Goal: Task Accomplishment & Management: Complete application form

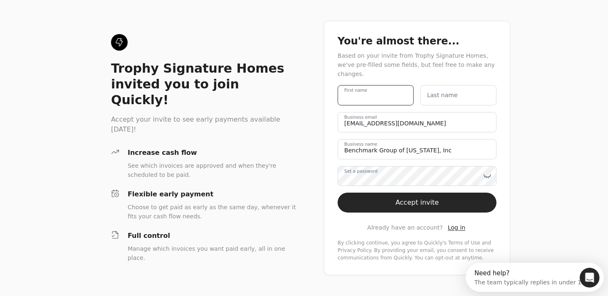
click at [378, 93] on name "First name" at bounding box center [375, 95] width 76 height 20
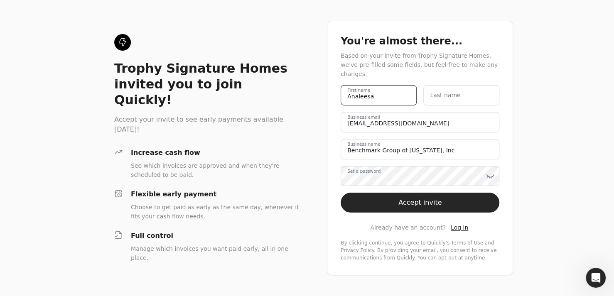
type name "Analeesa"
click at [485, 95] on name "Last name" at bounding box center [461, 95] width 76 height 20
type name "[PERSON_NAME]"
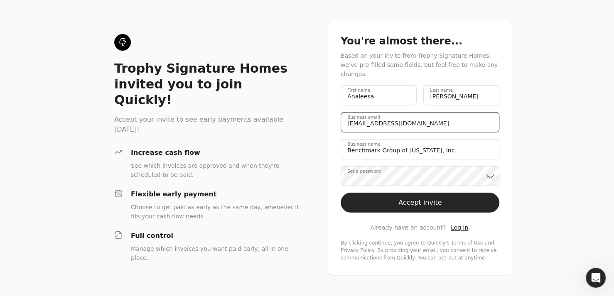
click at [443, 121] on email "[EMAIL_ADDRESS][DOMAIN_NAME]" at bounding box center [420, 122] width 159 height 20
drag, startPoint x: 443, startPoint y: 121, endPoint x: 315, endPoint y: 118, distance: 127.6
click at [315, 118] on div "Trophy Signature Homes invited you to join Quickly! Accept your invite to see e…" at bounding box center [307, 148] width 614 height 296
drag, startPoint x: 368, startPoint y: 118, endPoint x: 337, endPoint y: 118, distance: 31.2
click at [337, 118] on div "You're almost there... Based on your invite from Trophy Signature Homes, we've …" at bounding box center [420, 148] width 186 height 255
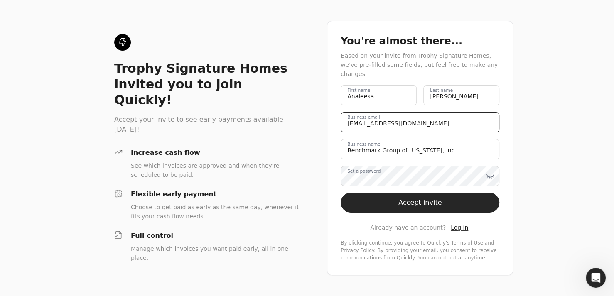
type email "[EMAIL_ADDRESS][DOMAIN_NAME]"
click at [336, 155] on div "You're almost there... Based on your invite from Trophy Signature Homes, we've …" at bounding box center [420, 148] width 186 height 255
click at [381, 174] on label "Set a password" at bounding box center [363, 171] width 33 height 7
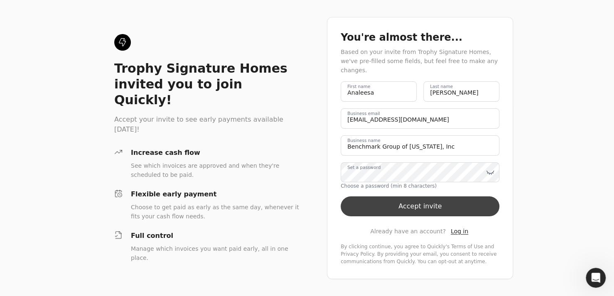
click at [386, 198] on button "Accept invite" at bounding box center [420, 207] width 159 height 20
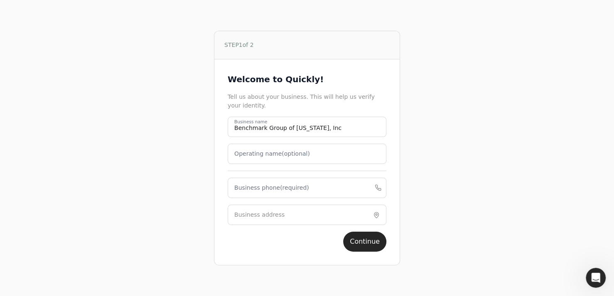
click at [255, 189] on label "Business phone (required)" at bounding box center [271, 188] width 75 height 9
click at [255, 189] on phone "Business phone (required)" at bounding box center [307, 188] width 159 height 20
type phone "[PHONE_NUMBER]"
click at [256, 217] on label "Business address" at bounding box center [259, 215] width 50 height 9
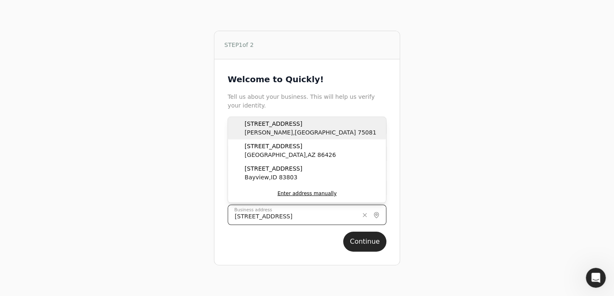
type input "[STREET_ADDRESS]"
click at [277, 128] on span "[GEOGRAPHIC_DATA] , [GEOGRAPHIC_DATA]" at bounding box center [311, 132] width 132 height 9
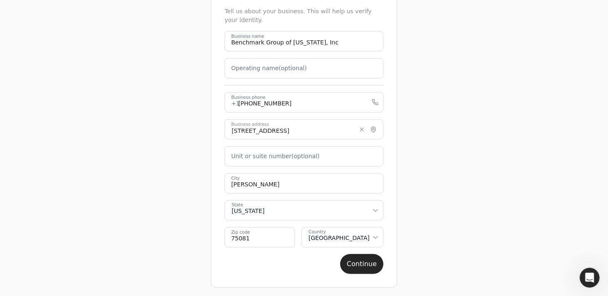
scroll to position [65, 0]
click at [372, 264] on button "Continue" at bounding box center [361, 264] width 43 height 20
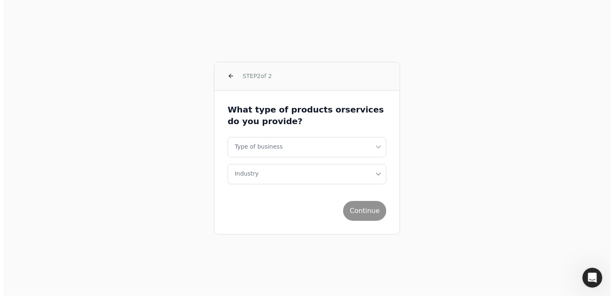
scroll to position [0, 0]
click at [376, 147] on html "STEP 2 of 2 What type of products or services do you provide? Type of business …" at bounding box center [307, 148] width 614 height 296
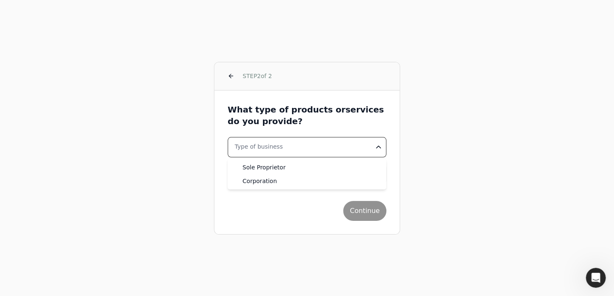
select select "corporation"
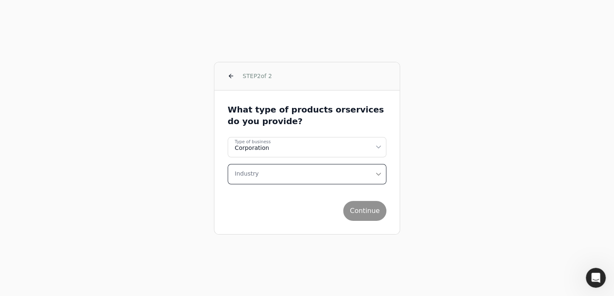
click at [381, 171] on icon "button" at bounding box center [378, 175] width 8 height 20
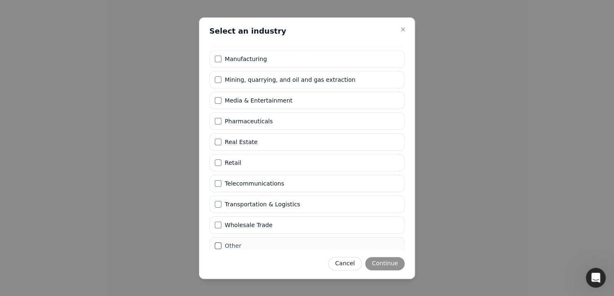
scroll to position [34, 0]
click at [217, 59] on button "Construction" at bounding box center [218, 59] width 7 height 7
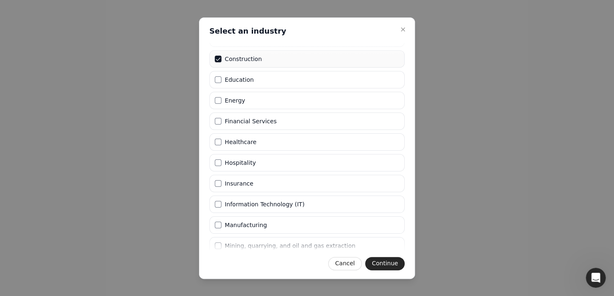
click at [217, 59] on button "Construction" at bounding box center [218, 59] width 7 height 7
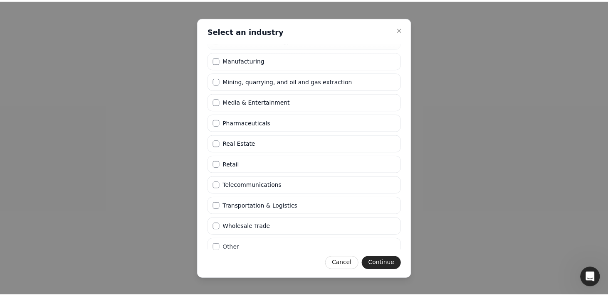
scroll to position [200, 0]
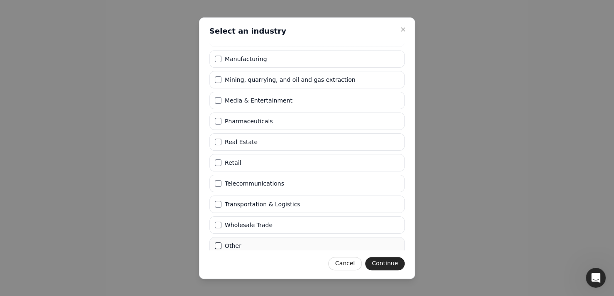
click at [217, 244] on button "Other" at bounding box center [218, 246] width 7 height 7
click at [379, 264] on button "Continue" at bounding box center [384, 263] width 39 height 13
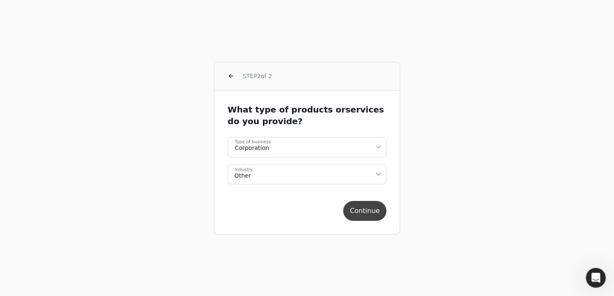
click at [371, 213] on button "Continue" at bounding box center [364, 211] width 43 height 20
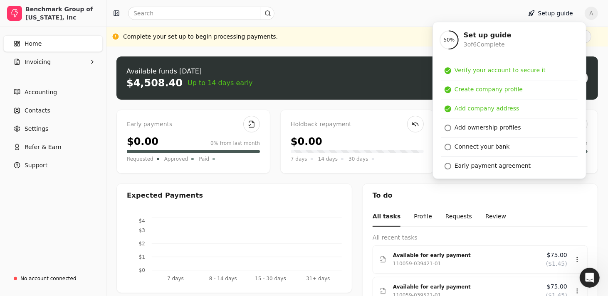
click at [379, 137] on div "$0.00" at bounding box center [356, 141] width 133 height 15
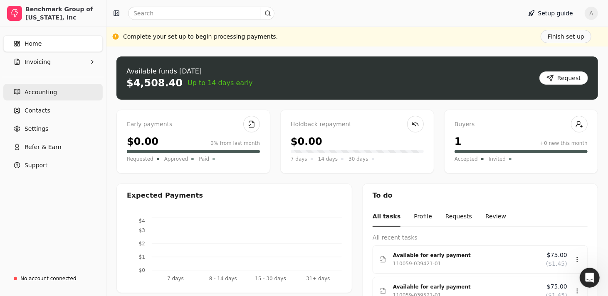
click at [44, 91] on span "Accounting" at bounding box center [41, 92] width 32 height 9
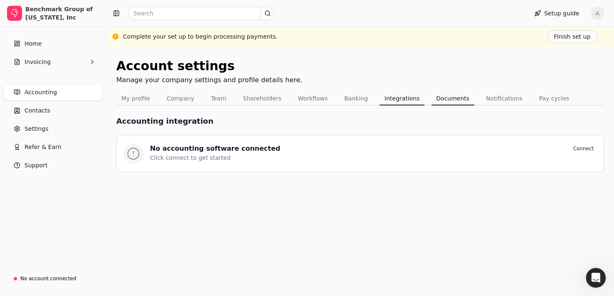
click at [442, 98] on button "Documents" at bounding box center [452, 98] width 43 height 13
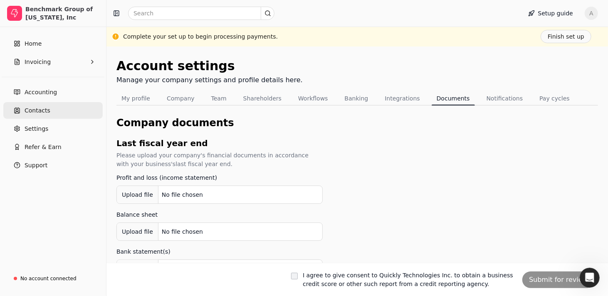
click at [34, 110] on span "Contacts" at bounding box center [38, 110] width 26 height 9
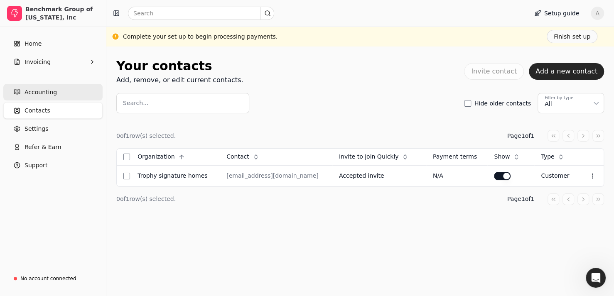
click at [42, 93] on span "Accounting" at bounding box center [41, 92] width 32 height 9
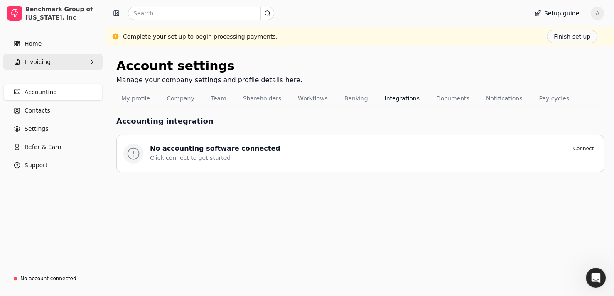
click at [39, 62] on span "Invoicing" at bounding box center [38, 62] width 26 height 9
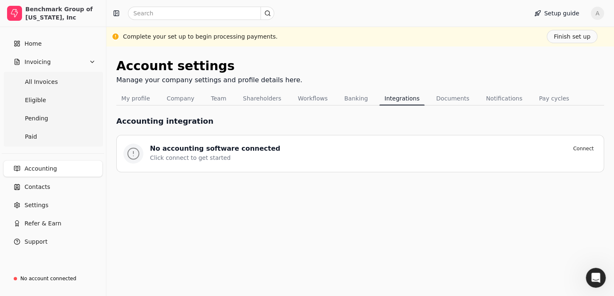
click at [268, 57] on div "Account settings" at bounding box center [209, 66] width 186 height 19
click at [39, 43] on span "Home" at bounding box center [33, 43] width 17 height 9
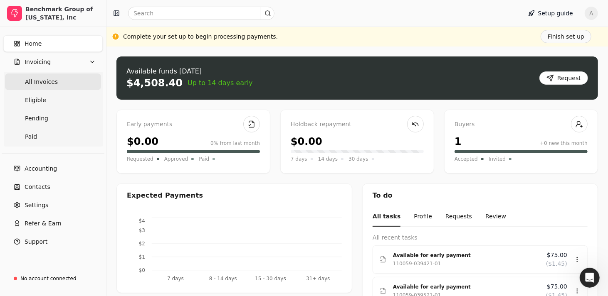
click at [42, 83] on span "All Invoices" at bounding box center [41, 82] width 33 height 9
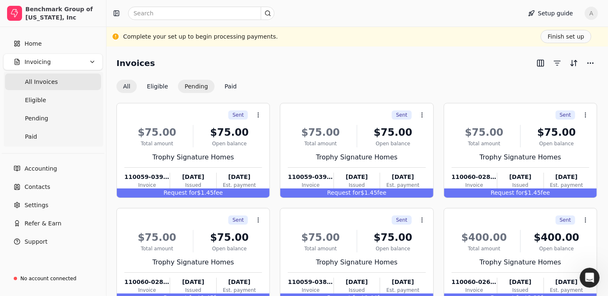
click at [194, 86] on button "Pending" at bounding box center [196, 86] width 37 height 13
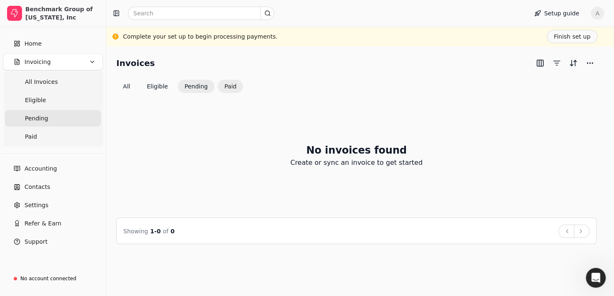
click at [221, 87] on button "Paid" at bounding box center [230, 86] width 25 height 13
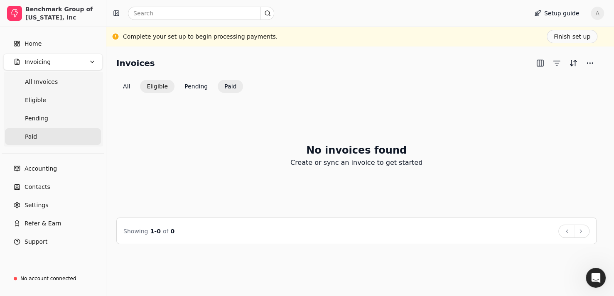
click at [146, 84] on button "Eligible" at bounding box center [157, 86] width 34 height 13
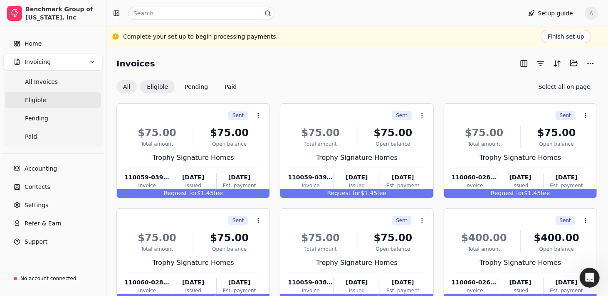
click at [129, 90] on button "All" at bounding box center [126, 86] width 20 height 13
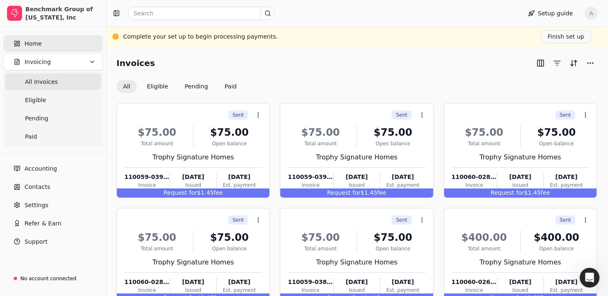
click at [29, 41] on span "Home" at bounding box center [33, 43] width 17 height 9
